Goal: Information Seeking & Learning: Learn about a topic

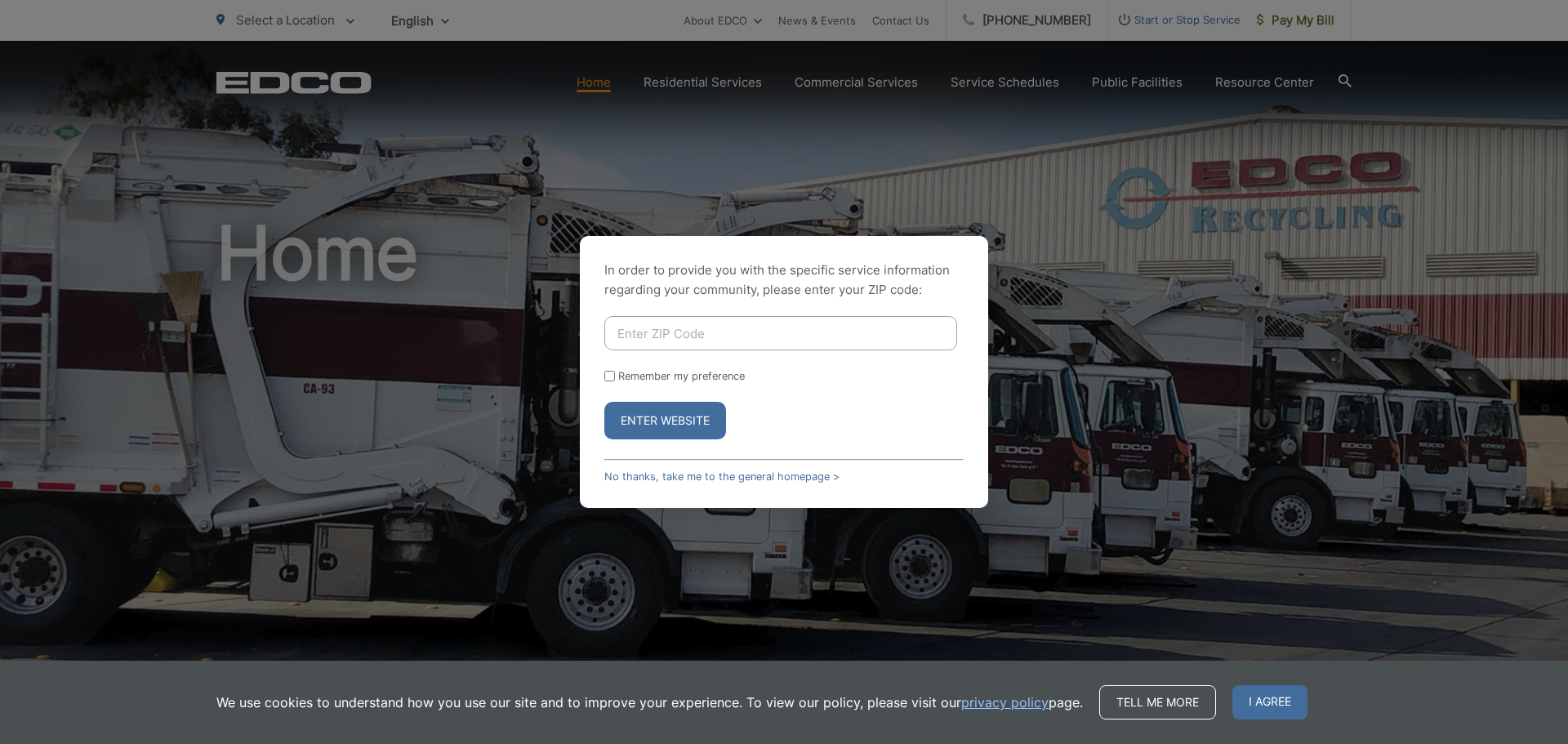
click at [687, 321] on input "Enter ZIP Code" at bounding box center [781, 334] width 353 height 35
type input "91942"
click at [609, 374] on input "Remember my preference" at bounding box center [609, 375] width 11 height 11
checkbox input "true"
click at [639, 418] on button "Enter Website" at bounding box center [665, 420] width 122 height 38
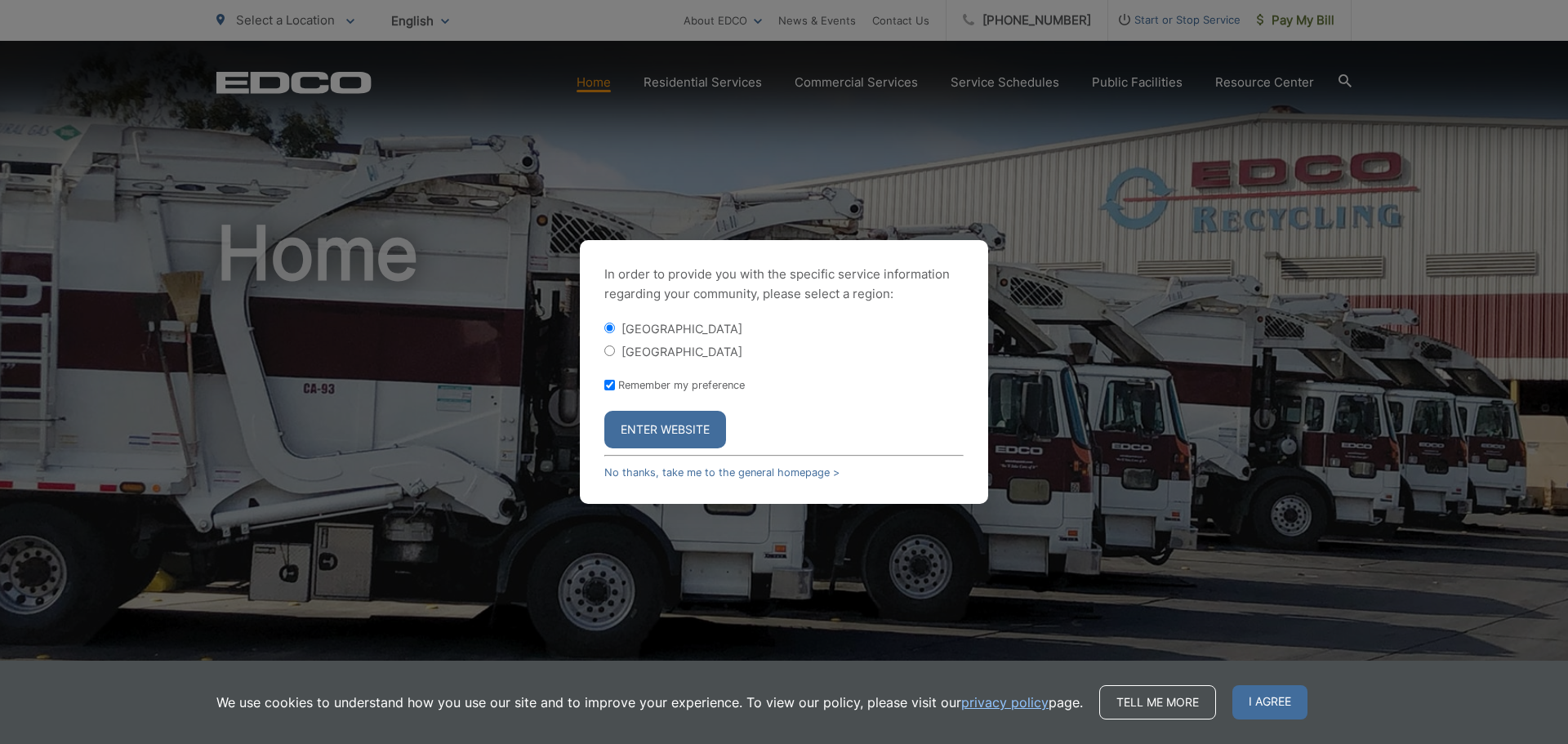
click at [641, 429] on button "Enter Website" at bounding box center [665, 429] width 122 height 38
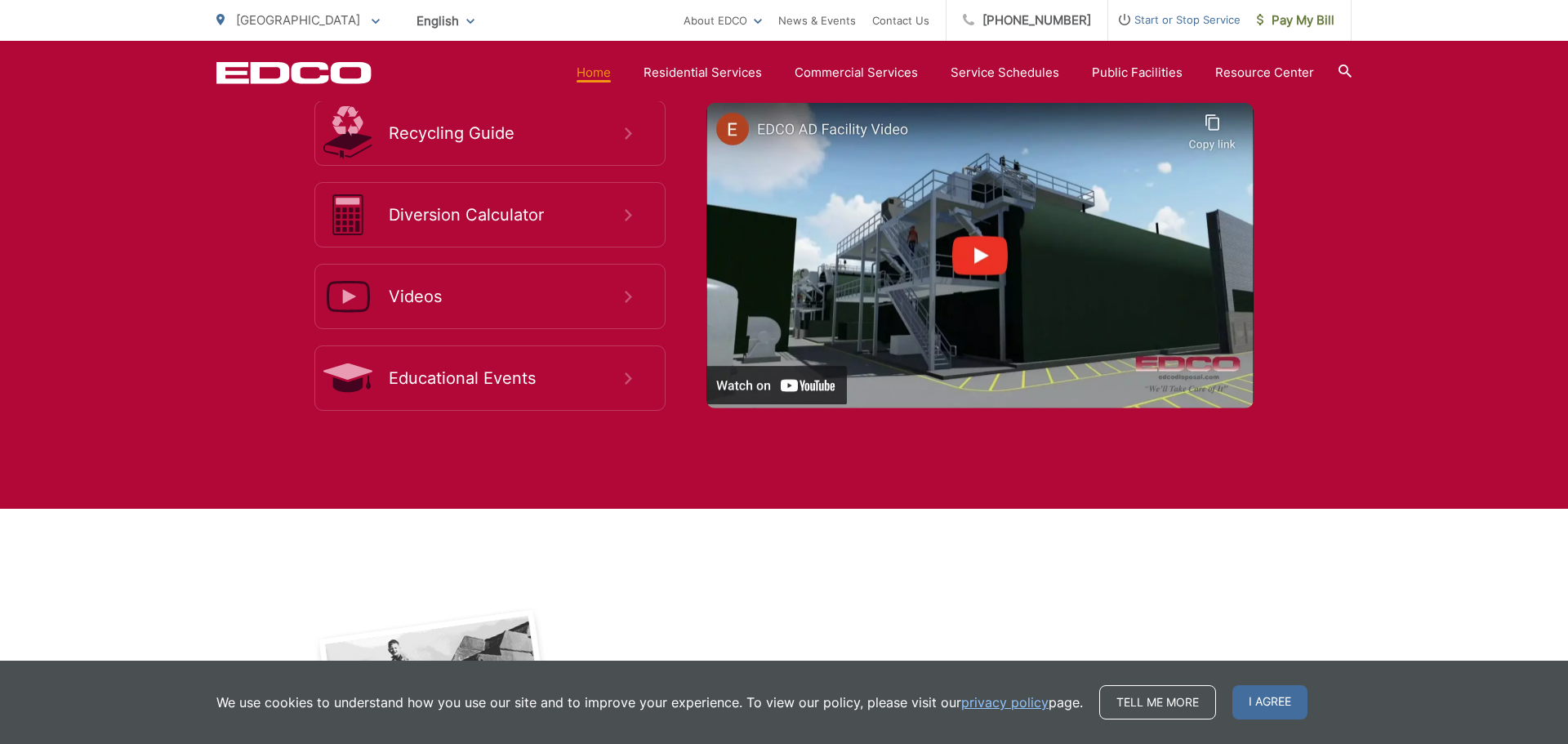
scroll to position [3491, 0]
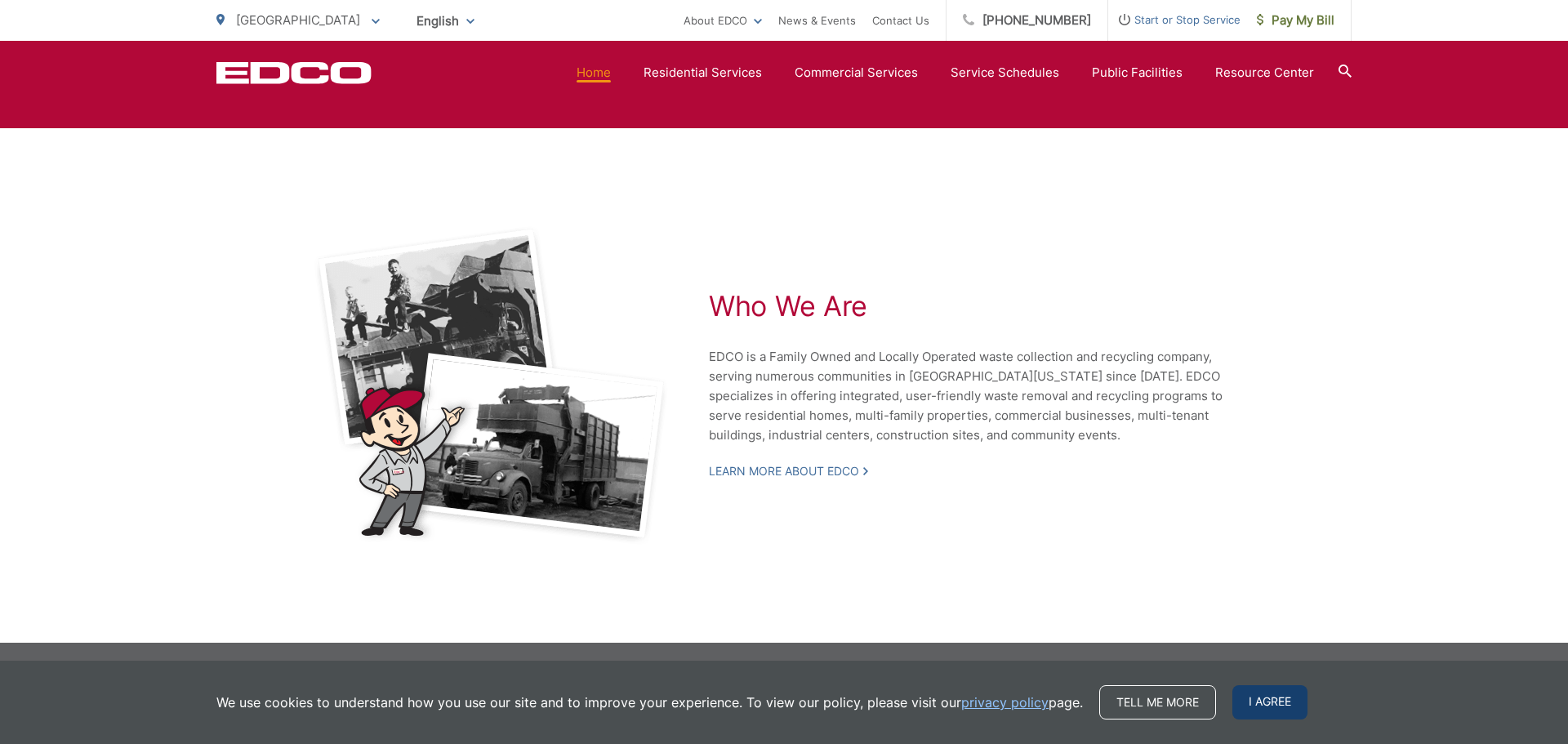
click at [1283, 703] on span "I agree" at bounding box center [1270, 703] width 75 height 35
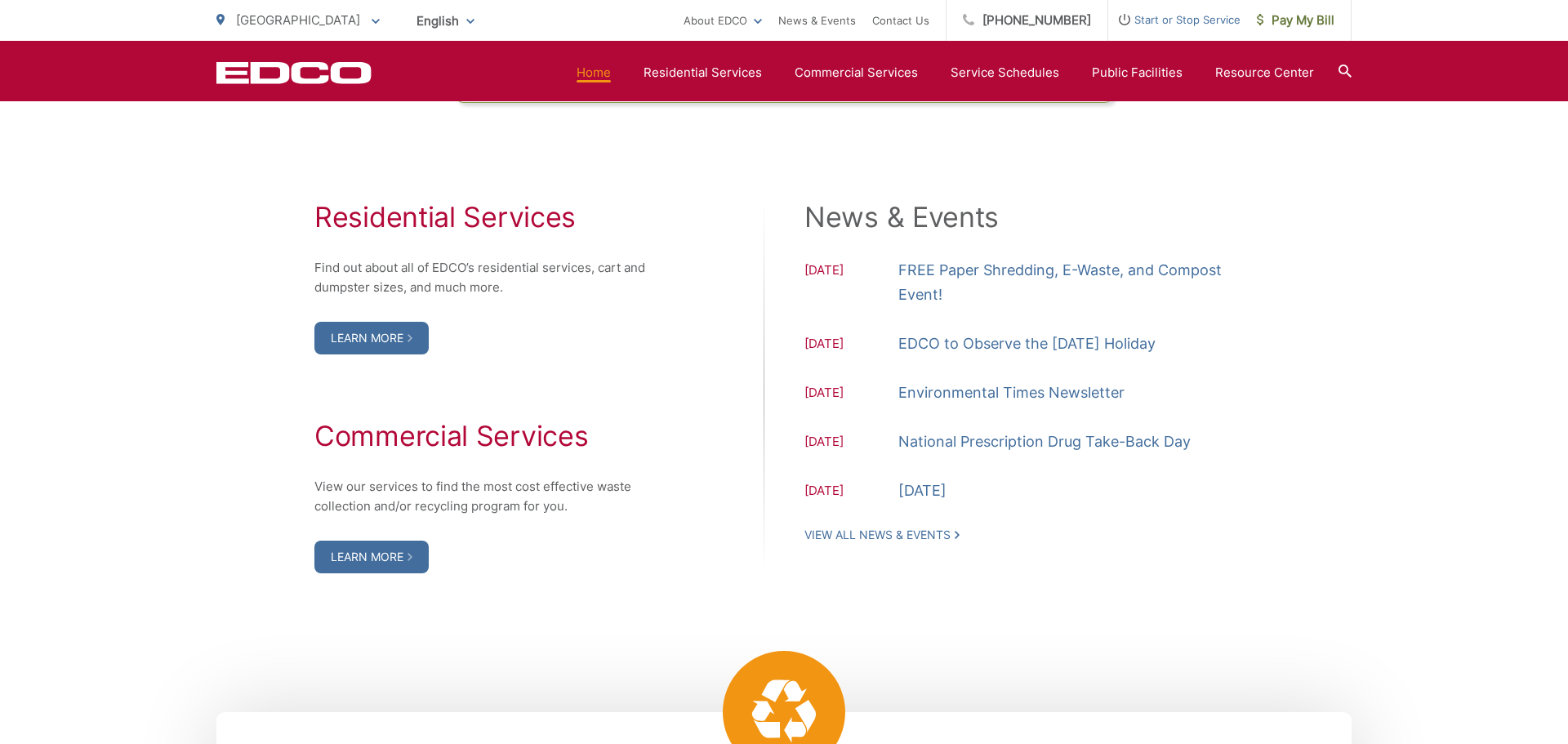
scroll to position [1630, 0]
click at [384, 565] on link "Learn More" at bounding box center [371, 556] width 114 height 33
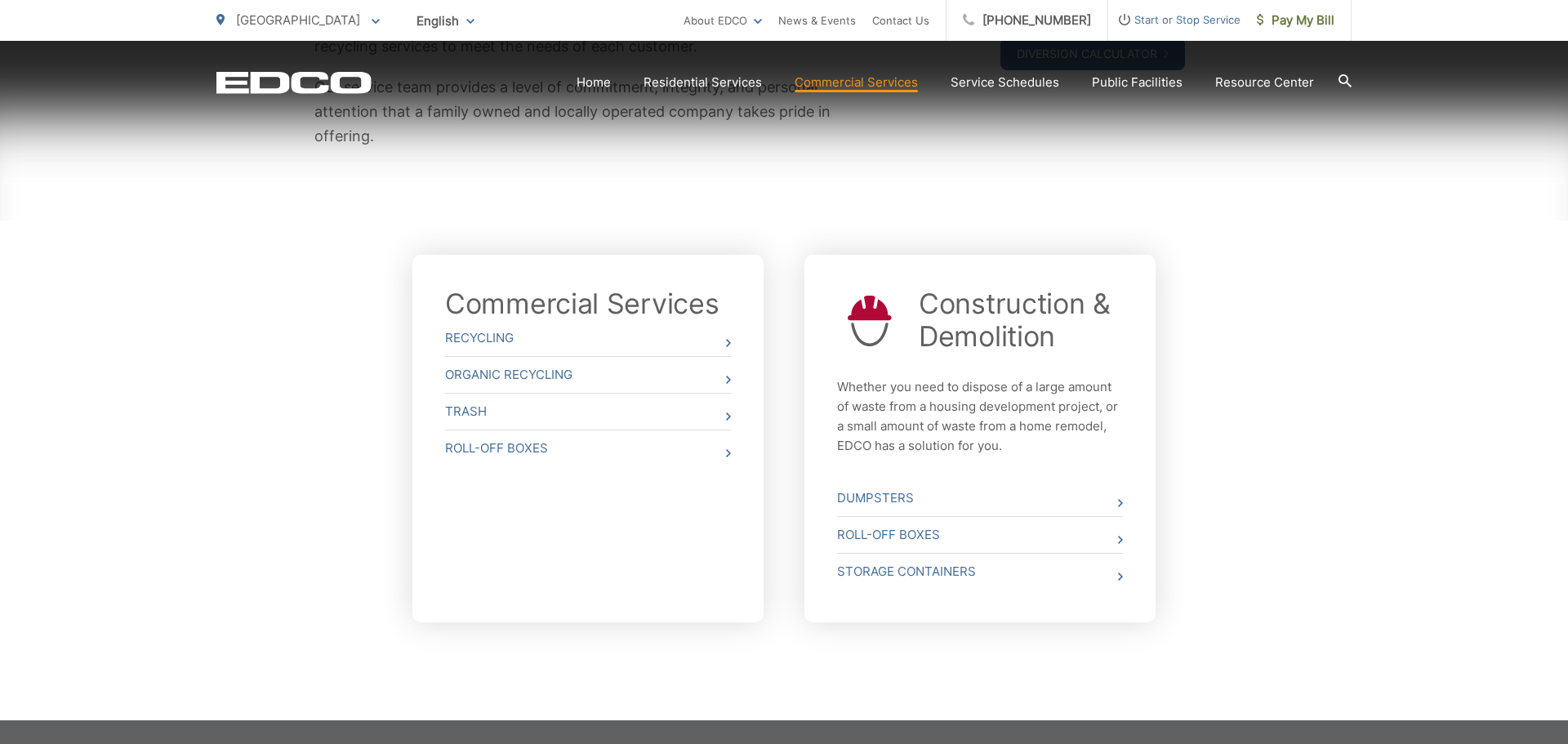
scroll to position [484, 0]
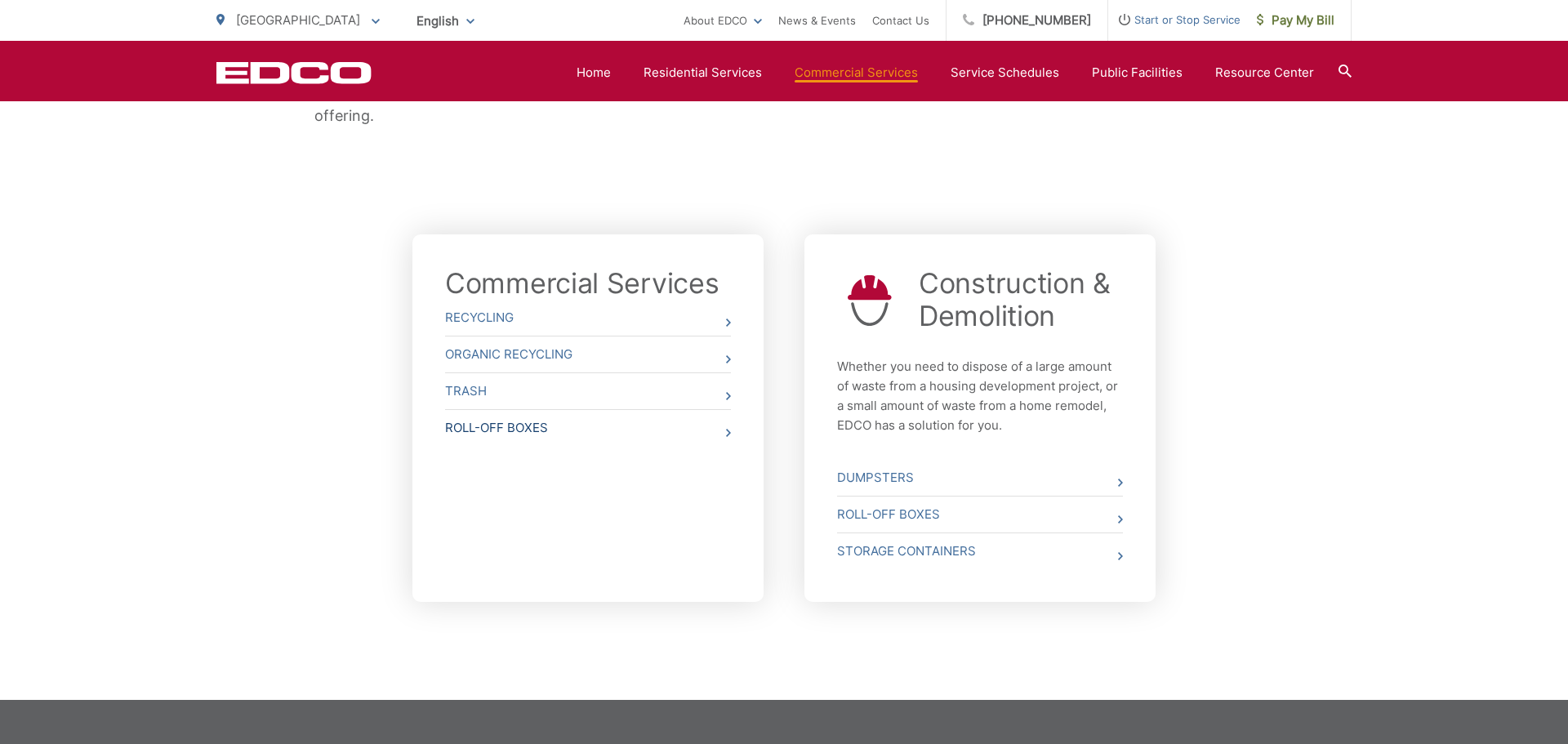
click at [727, 428] on icon at bounding box center [728, 432] width 5 height 8
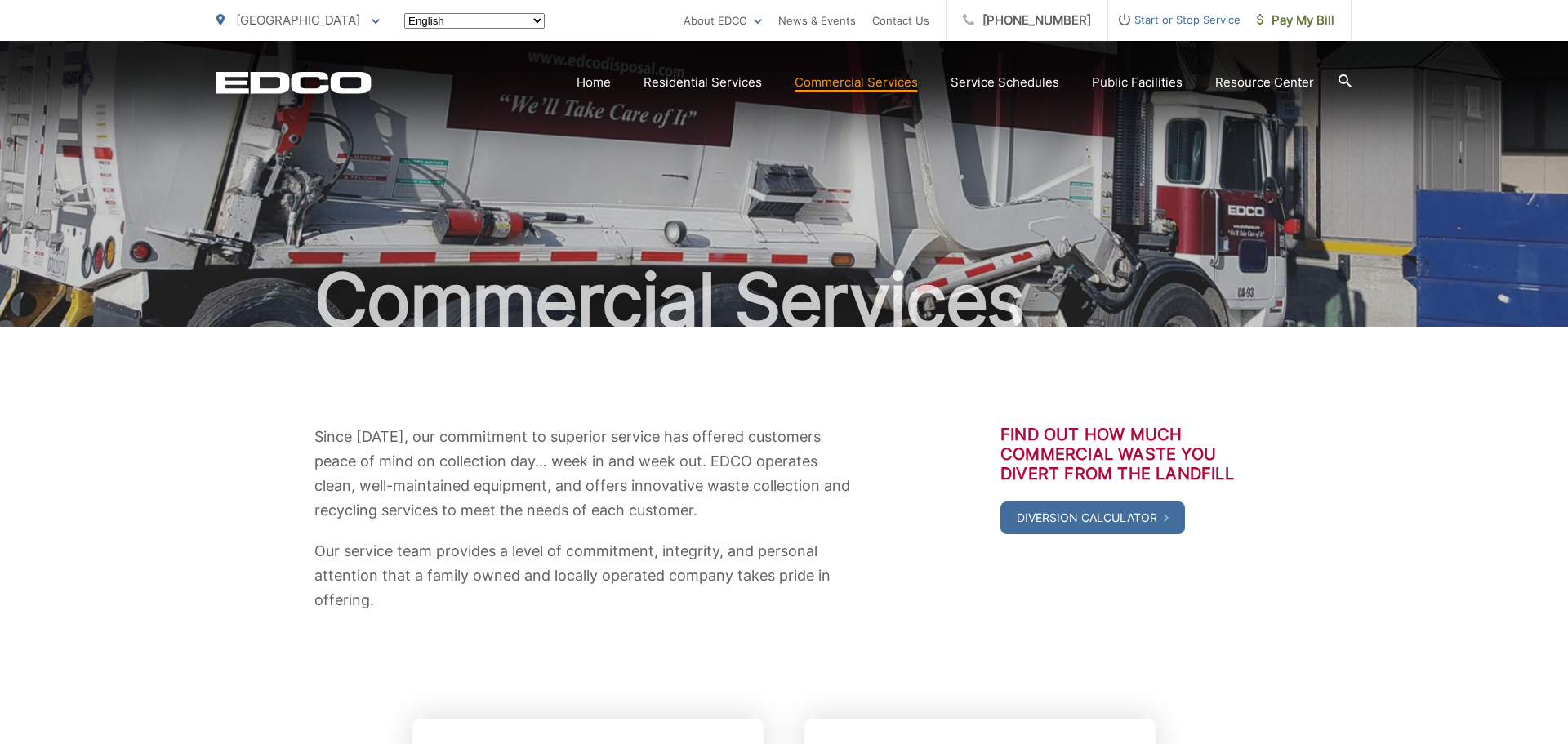
scroll to position [482, 0]
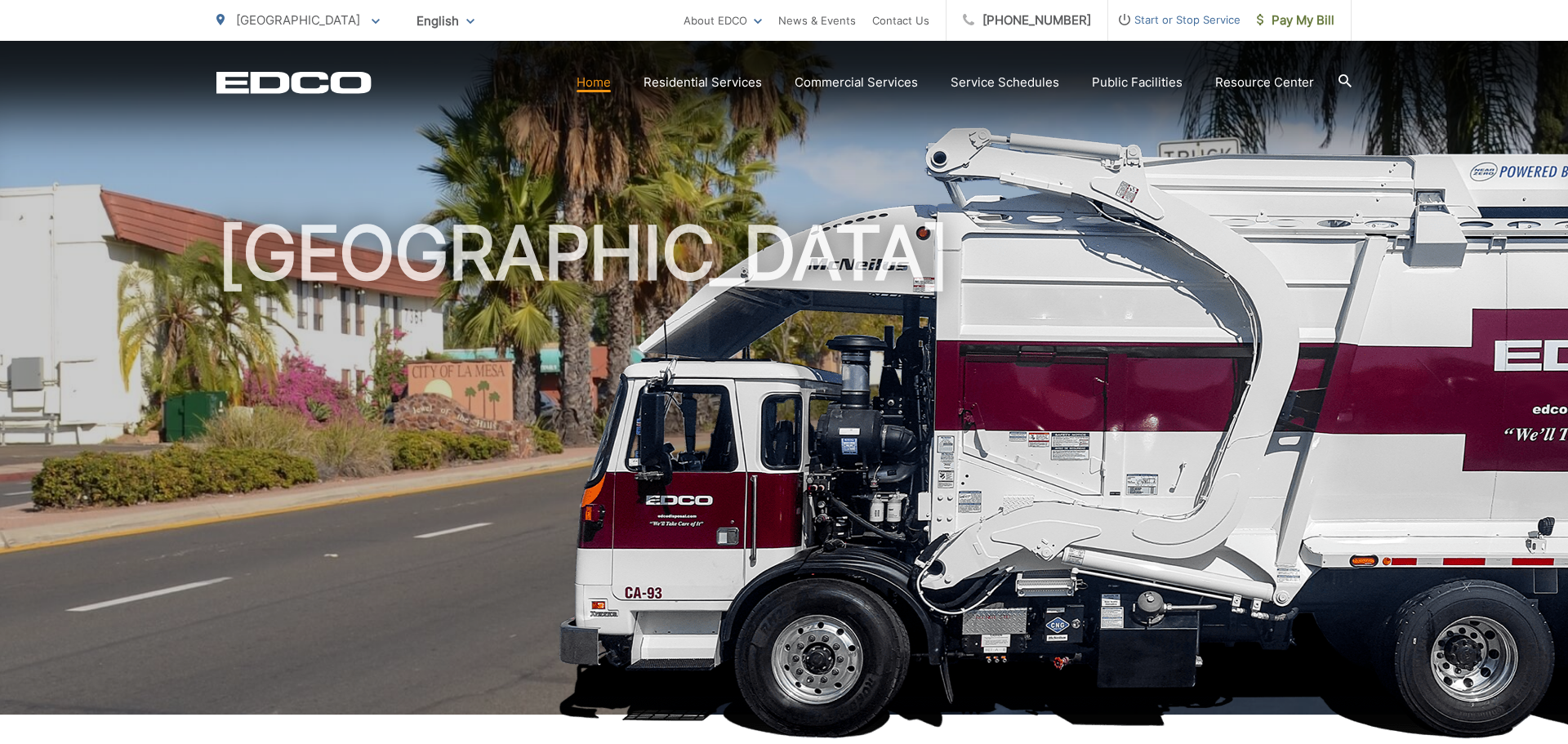
click at [1350, 81] on icon at bounding box center [1345, 81] width 14 height 14
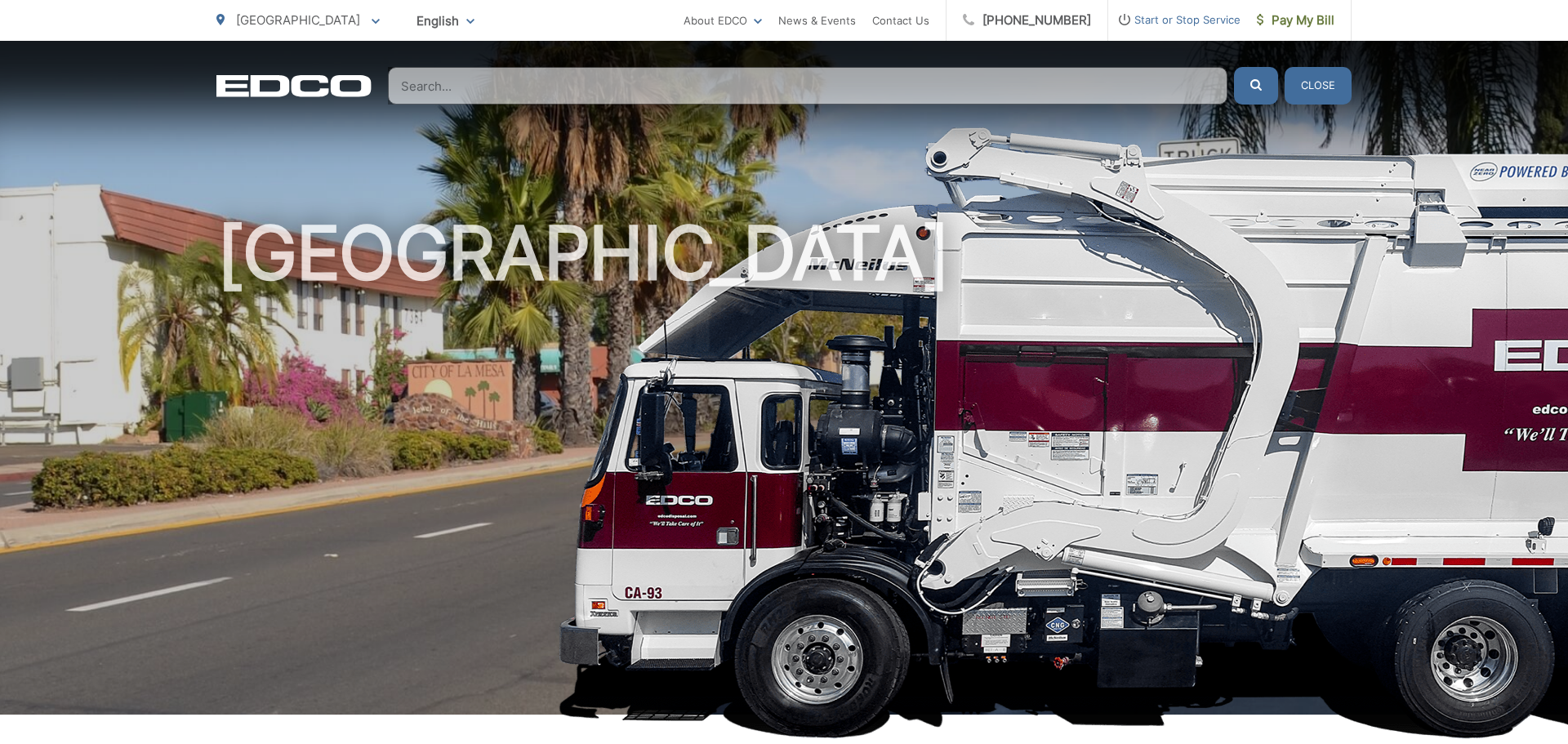
click at [1005, 79] on input "Search" at bounding box center [808, 85] width 839 height 38
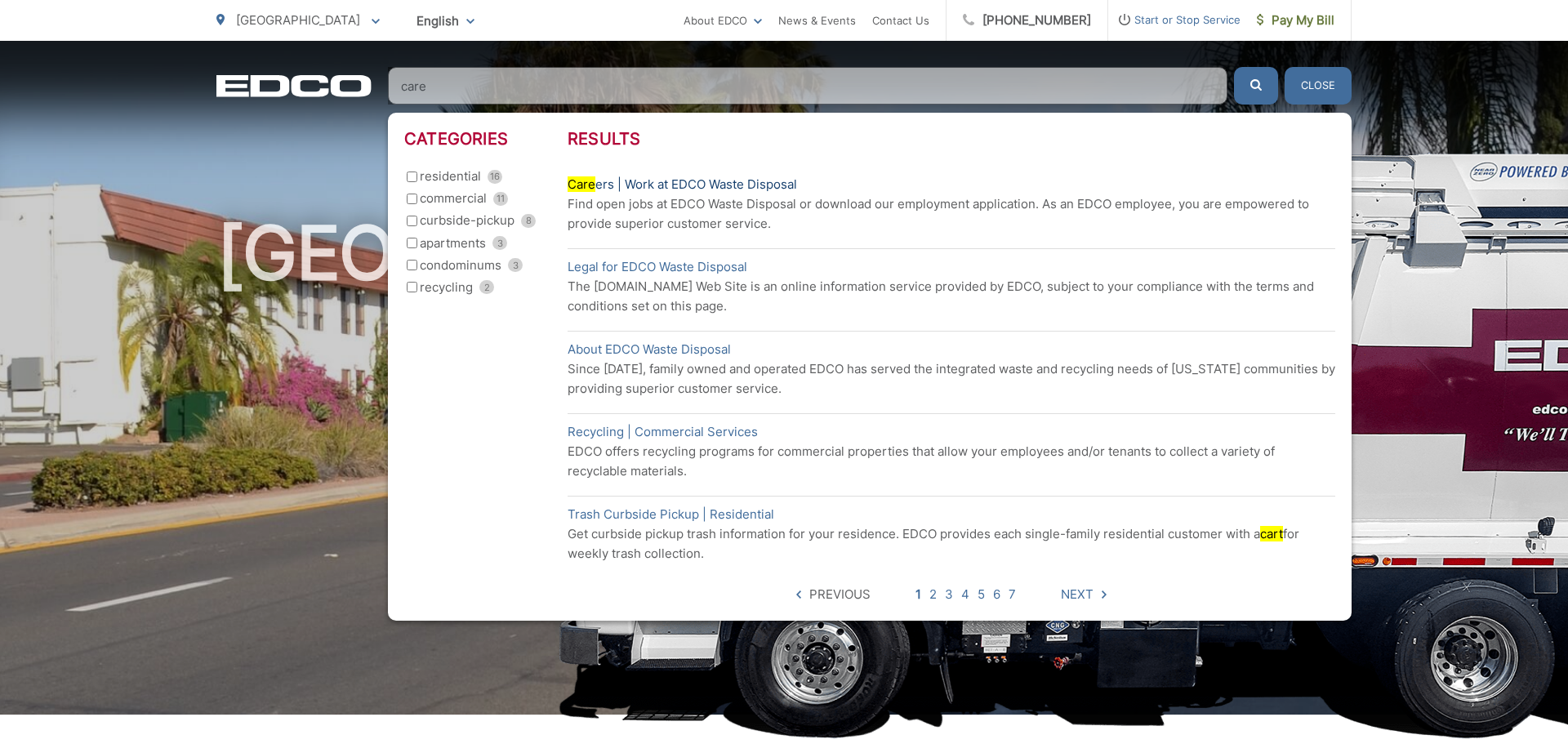
type input "care"
click at [752, 183] on link "Care ers | Work at EDCO Waste Disposal" at bounding box center [682, 184] width 230 height 19
